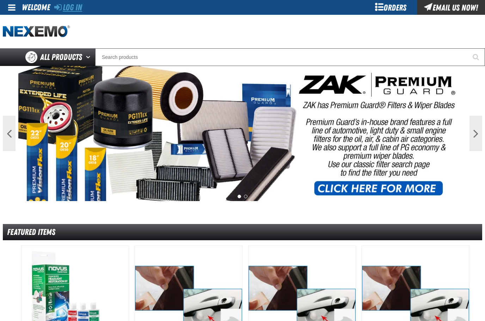
click at [63, 10] on link "Log In" at bounding box center [68, 7] width 28 height 10
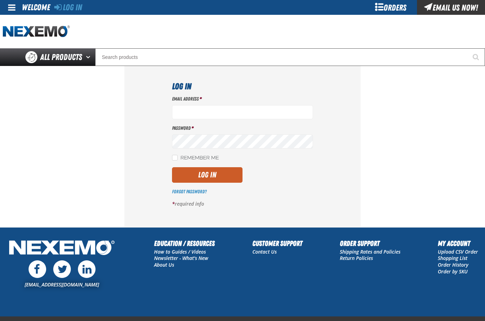
type input "kmcelhaney@vtaig.com"
drag, startPoint x: 208, startPoint y: 184, endPoint x: 209, endPoint y: 178, distance: 6.0
click at [208, 182] on div "Email Address * kmcelhaney@vtaig.com Password * Remember Me Log In" at bounding box center [242, 153] width 141 height 117
click at [211, 172] on button "Log In" at bounding box center [207, 175] width 70 height 16
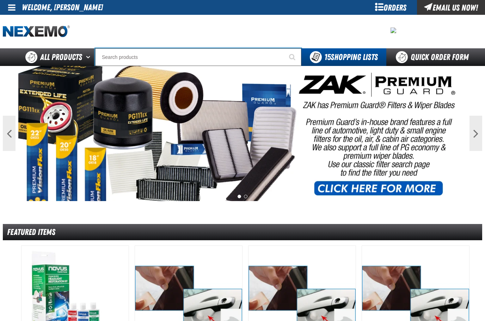
click at [251, 55] on input "Search" at bounding box center [198, 57] width 206 height 18
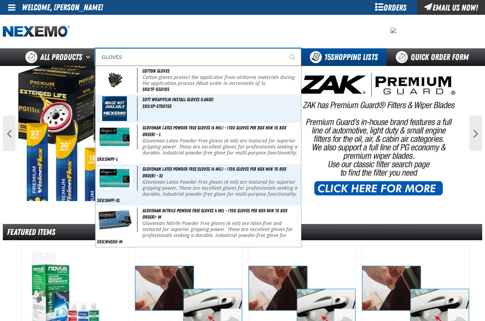
type input "GLOVES"
click at [284, 48] on button "Start Searching" at bounding box center [293, 57] width 18 height 18
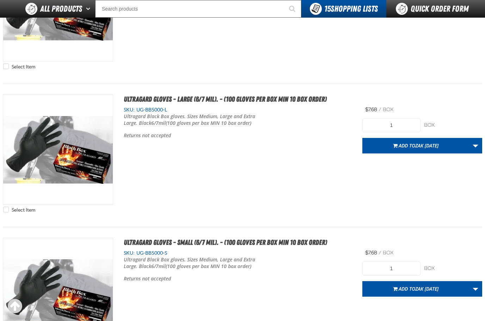
scroll to position [1268, 0]
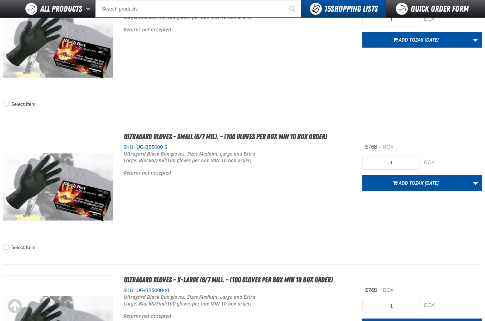
drag, startPoint x: 252, startPoint y: 102, endPoint x: 252, endPoint y: 95, distance: 7.4
click at [252, 102] on div "Select Item Ultragard gloves - Large (6/7 mil). - (100 gloves per box MIN 10 bo…" at bounding box center [242, 50] width 479 height 122
